Goal: Check status: Check status

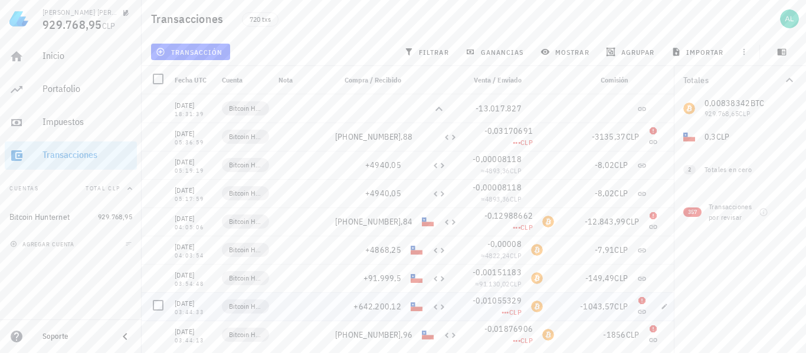
scroll to position [118, 0]
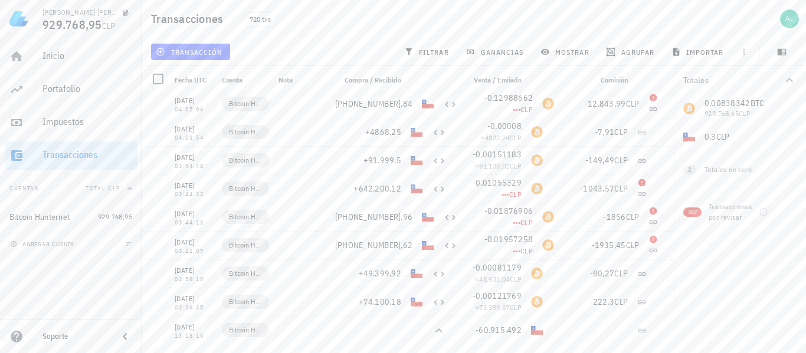
click at [325, 30] on div "720 txs" at bounding box center [384, 18] width 299 height 29
click at [730, 274] on div "Totales 0,00838342 BTC 929.768,65 CLP 0,3 CLP 0 ETH 0 CLP 0 LTC 0 CLP 2 Totales…" at bounding box center [740, 209] width 132 height 287
click at [703, 258] on div "Totales 0,00838342 BTC 929.768,65 CLP 0,3 CLP 0 ETH 0 CLP 0 LTC 0 CLP 2 Totales…" at bounding box center [740, 209] width 132 height 287
click at [197, 249] on div "03:22:09" at bounding box center [194, 251] width 38 height 6
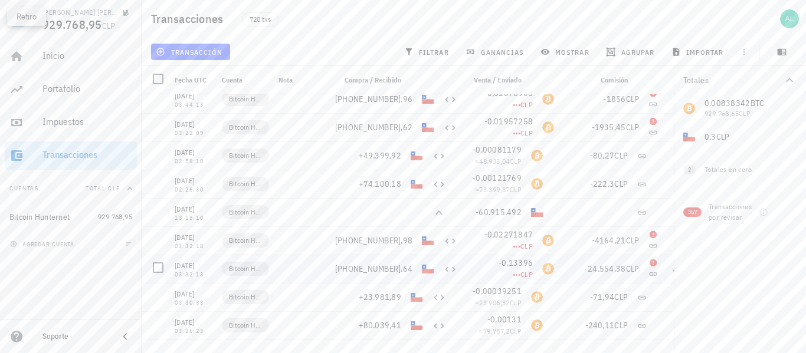
scroll to position [295, 0]
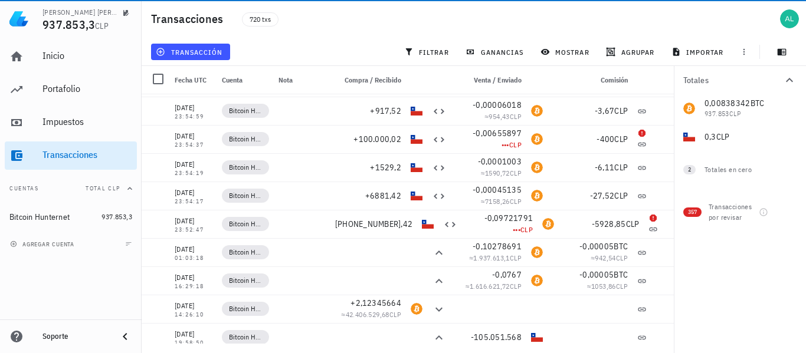
scroll to position [3598, 0]
